Goal: Task Accomplishment & Management: Manage account settings

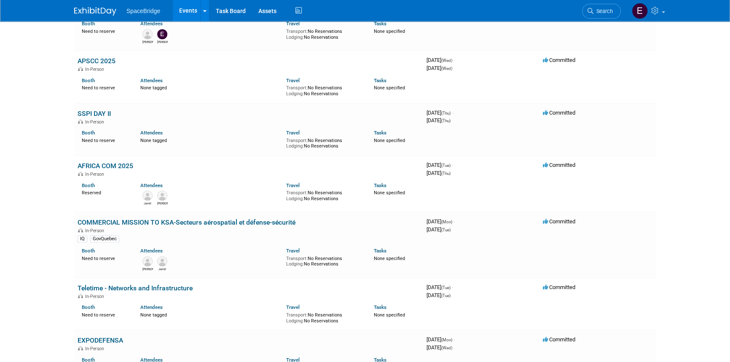
scroll to position [804, 0]
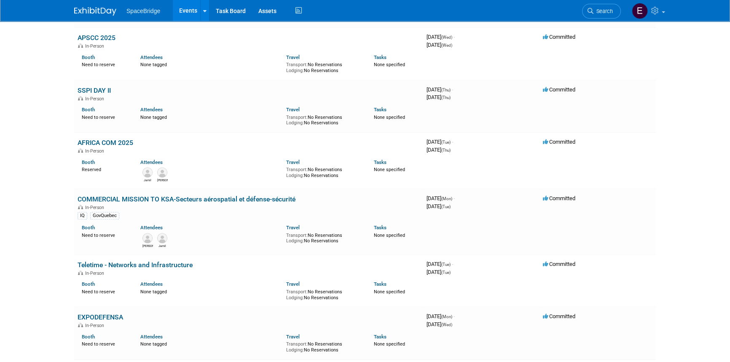
click at [210, 199] on link "COMMERCIAL MISSION TO KSA-Secteurs aérospatial et défense-sécurité" at bounding box center [187, 199] width 218 height 8
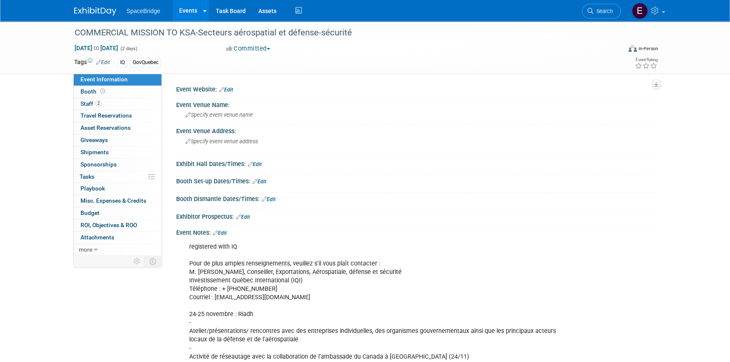
click at [111, 117] on span "Travel Reservations 0" at bounding box center [105, 115] width 51 height 7
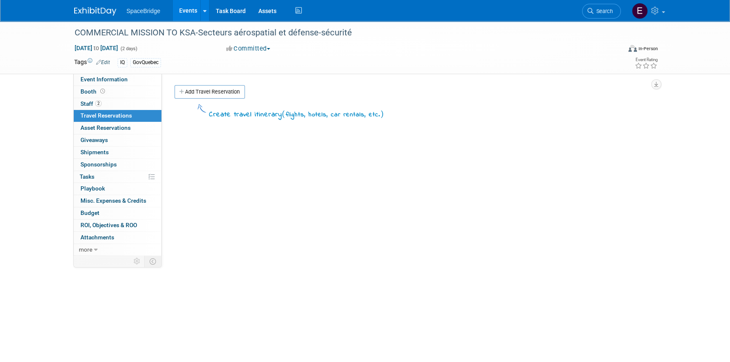
click at [233, 91] on link "Add Travel Reservation" at bounding box center [209, 91] width 70 height 13
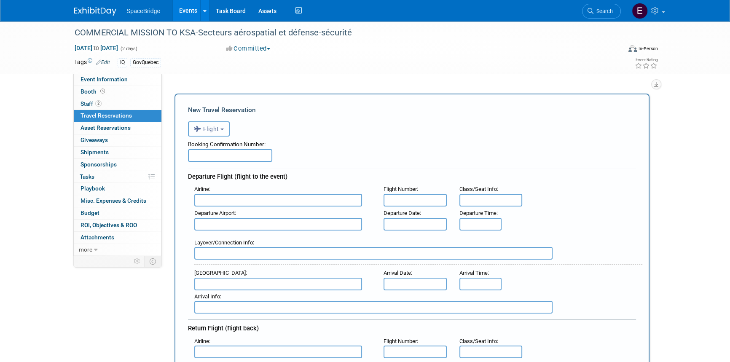
click at [225, 126] on button "Flight" at bounding box center [209, 128] width 42 height 15
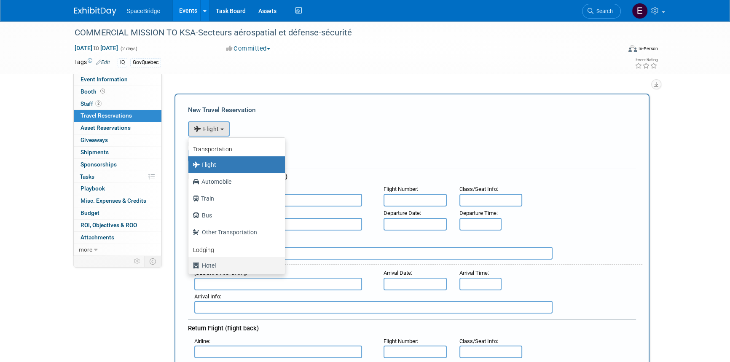
drag, startPoint x: 228, startPoint y: 268, endPoint x: 249, endPoint y: 246, distance: 30.7
click at [228, 267] on label "Hotel" at bounding box center [235, 265] width 84 height 13
click at [190, 267] on input "Hotel" at bounding box center [186, 264] width 5 height 5
select select "6"
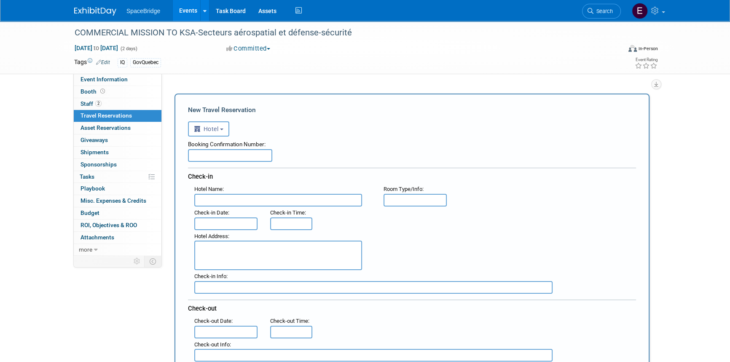
click at [262, 155] on input "text" at bounding box center [230, 155] width 84 height 13
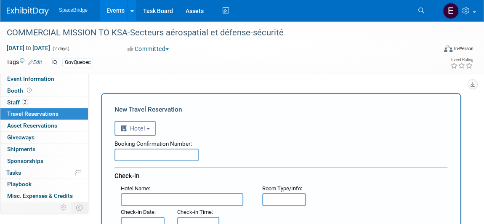
click at [142, 155] on input "text" at bounding box center [157, 155] width 84 height 13
paste input "Thank you in advance for your support, and please let me know if you require an…"
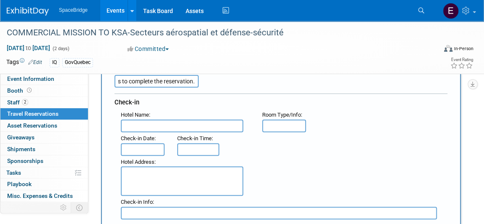
scroll to position [76, 0]
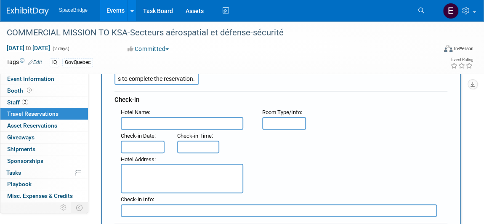
type input "Thank you in advance for your support, and please let me know if you require an…"
click at [181, 123] on input "text" at bounding box center [182, 123] width 123 height 13
paste input "Courtyard Riyadh Diplomatic Quarter"
type input "Courtyard Riyadh Diplomatic Quarter"
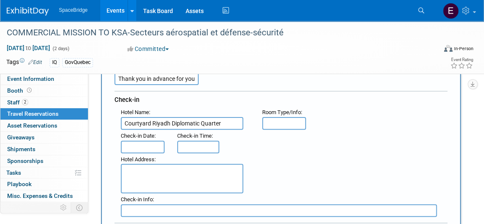
click at [152, 146] on input "text" at bounding box center [143, 147] width 44 height 13
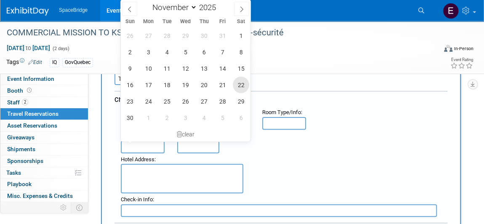
click at [238, 83] on span "22" at bounding box center [241, 85] width 16 height 16
type input "Nov 22, 2025"
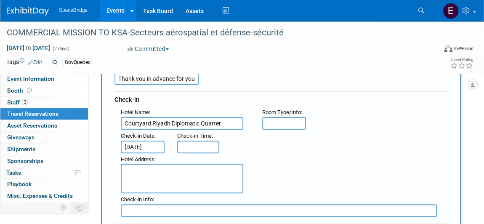
click at [169, 175] on textarea at bounding box center [182, 178] width 123 height 29
paste textarea "Al-Hada District, Abdullah bin Huzafah, Al-Sahmi Street, Riyadh, SaudiArabia, 6…"
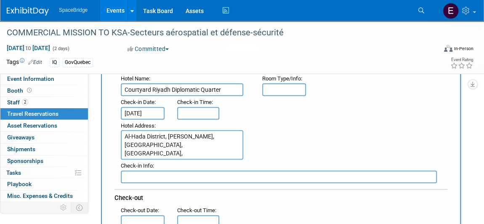
scroll to position [153, 0]
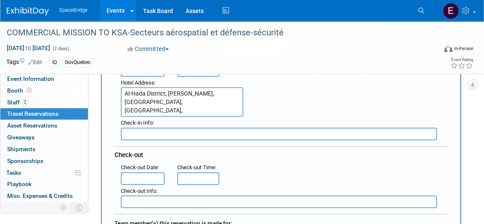
type textarea "Al-Hada District, Abdullah bin Huzafah, Al-Sahmi Street, Riyadh, SaudiArabia, 6…"
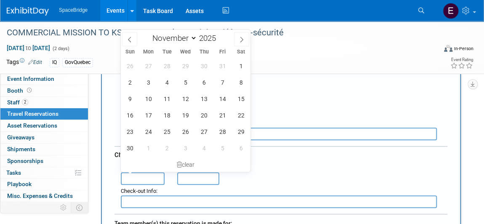
click at [158, 174] on input "text" at bounding box center [143, 178] width 44 height 13
click at [185, 131] on span "26" at bounding box center [185, 131] width 16 height 16
type input "Nov 26, 2025"
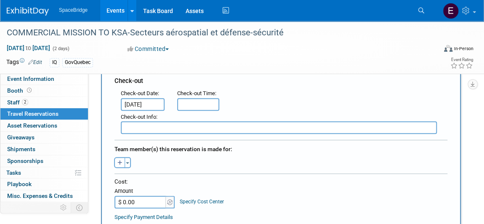
scroll to position [230, 0]
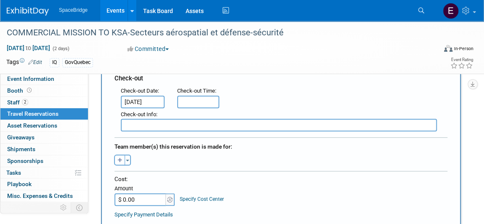
click at [127, 155] on button "Toggle Dropdown" at bounding box center [128, 160] width 6 height 11
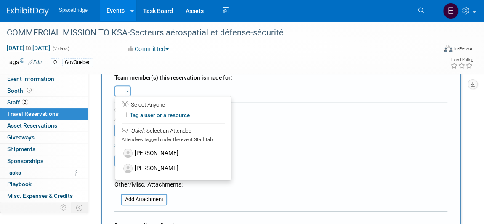
scroll to position [306, 0]
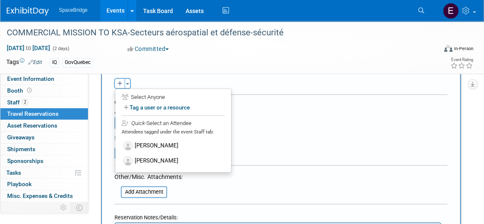
click at [150, 140] on label "David Gelerman" at bounding box center [173, 145] width 104 height 15
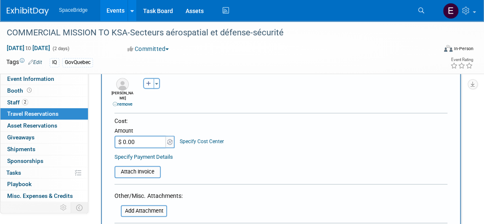
click at [148, 81] on icon "button" at bounding box center [148, 83] width 5 height 5
select select
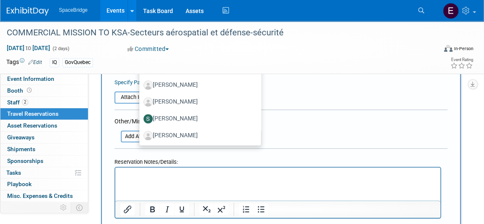
scroll to position [383, 0]
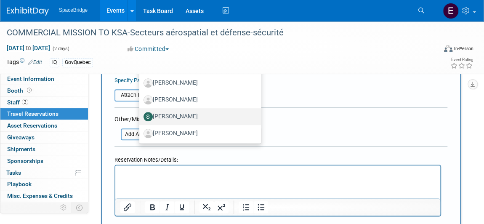
click at [173, 114] on label "Stella Gelerman" at bounding box center [198, 116] width 109 height 13
click at [141, 114] on input "Stella Gelerman" at bounding box center [137, 115] width 5 height 5
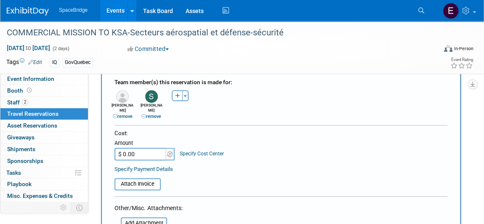
scroll to position [306, 0]
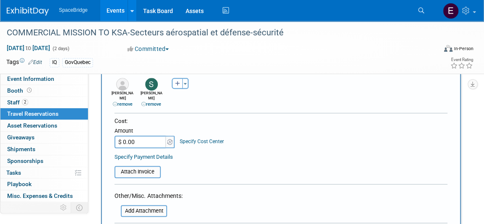
click at [142, 167] on input "file" at bounding box center [110, 172] width 100 height 10
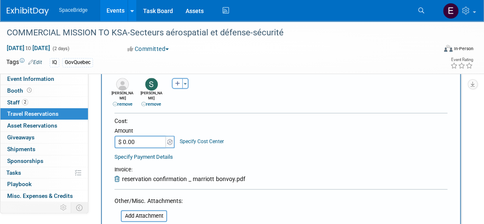
click at [160, 136] on input "$ 0.00" at bounding box center [141, 142] width 53 height 13
paste input "1,287.22"
type input "$ 1,287.22"
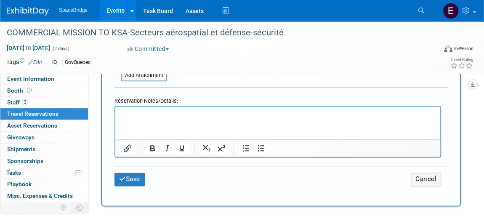
scroll to position [497, 0]
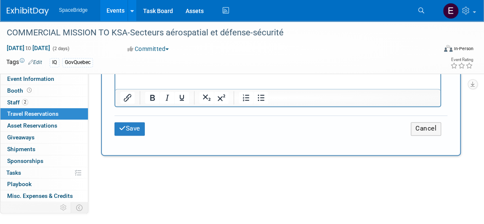
drag, startPoint x: 125, startPoint y: 104, endPoint x: 126, endPoint y: 108, distance: 4.8
click at [125, 107] on div "Save Cancel" at bounding box center [281, 126] width 333 height 39
click at [131, 122] on button "Save" at bounding box center [130, 128] width 30 height 13
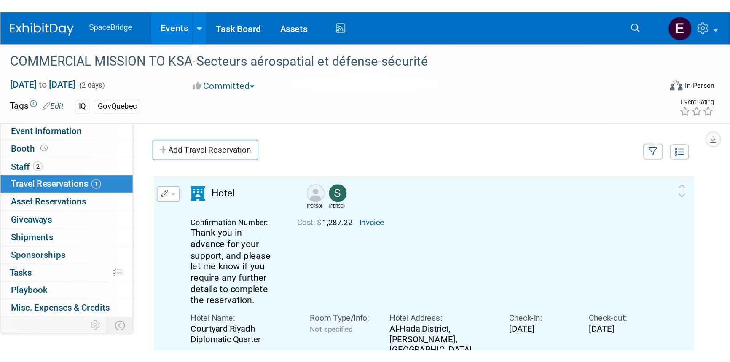
scroll to position [0, 0]
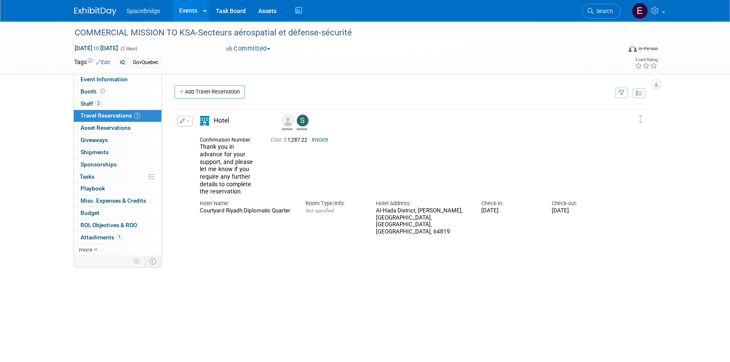
click at [179, 119] on button "button" at bounding box center [184, 121] width 15 height 11
click at [214, 137] on button "Edit Reservation" at bounding box center [213, 136] width 71 height 12
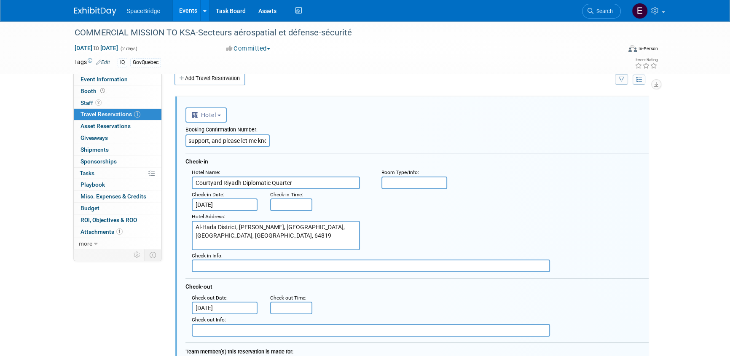
scroll to position [0, 246]
drag, startPoint x: 187, startPoint y: 139, endPoint x: 350, endPoint y: 142, distance: 163.1
click at [350, 142] on div "Booking Confirmation Number: Thank you in advance for your support, and please …" at bounding box center [416, 135] width 463 height 24
paste input "89324279"
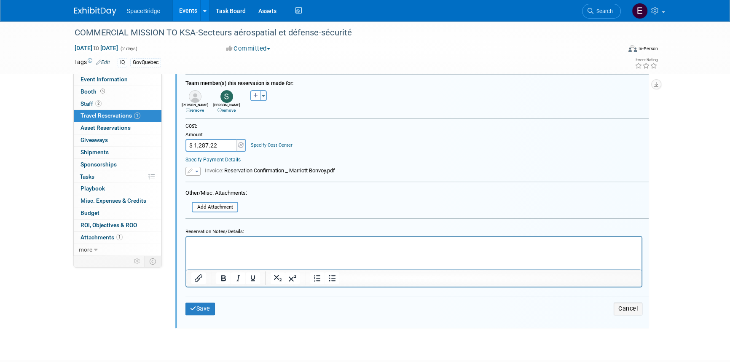
scroll to position [320, 0]
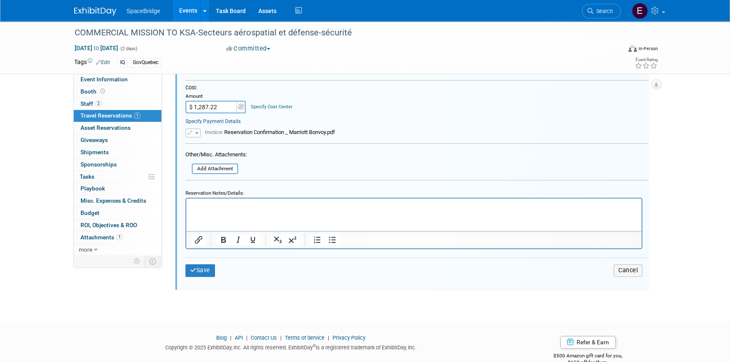
type input "89324279"
click at [194, 268] on icon "submit" at bounding box center [193, 270] width 6 height 6
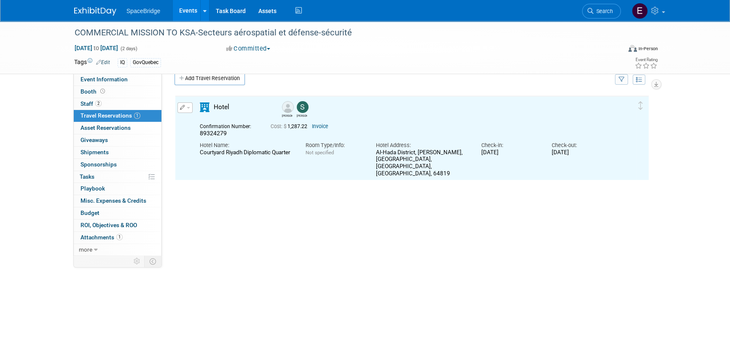
scroll to position [0, 0]
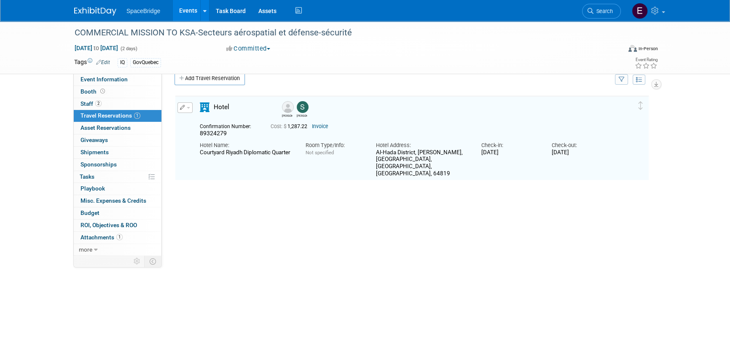
click at [106, 12] on img at bounding box center [95, 11] width 42 height 8
